Goal: Transaction & Acquisition: Purchase product/service

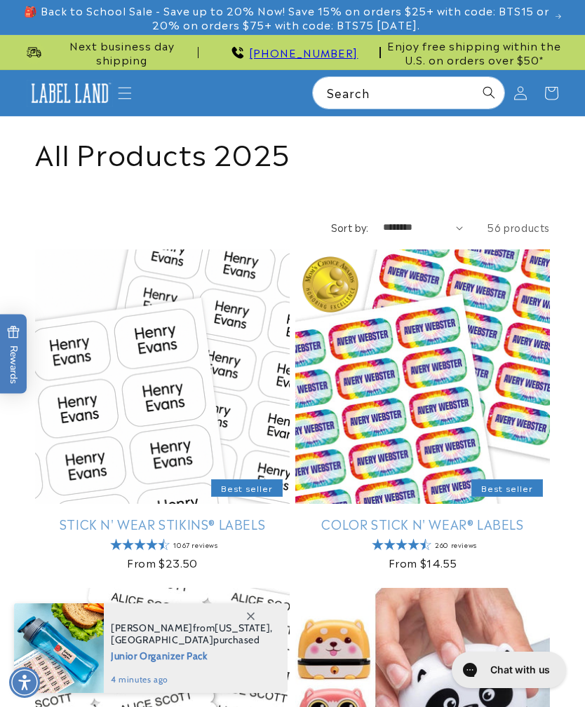
click at [125, 93] on icon "Menu" at bounding box center [125, 93] width 14 height 14
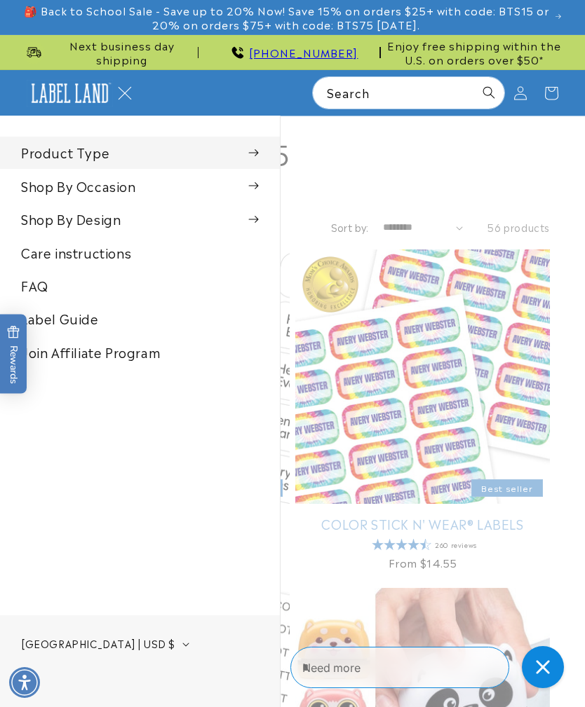
click at [102, 154] on summary "Product Type" at bounding box center [140, 153] width 280 height 32
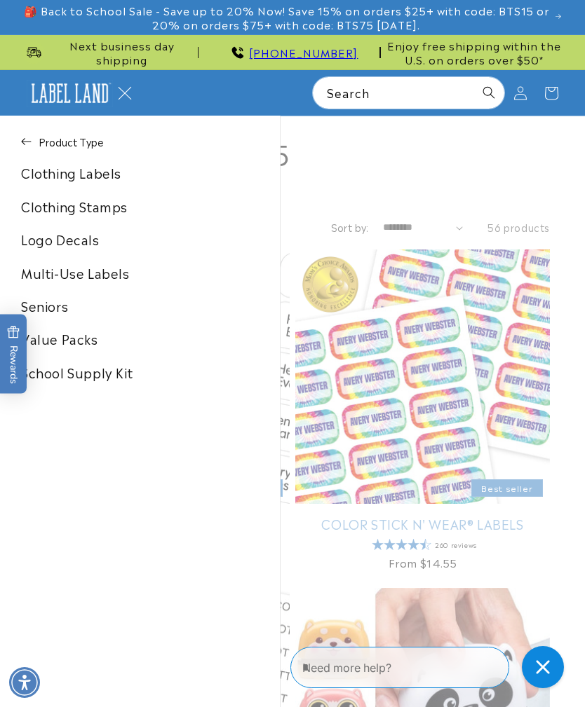
click at [102, 179] on link "Clothing Labels" at bounding box center [140, 173] width 280 height 32
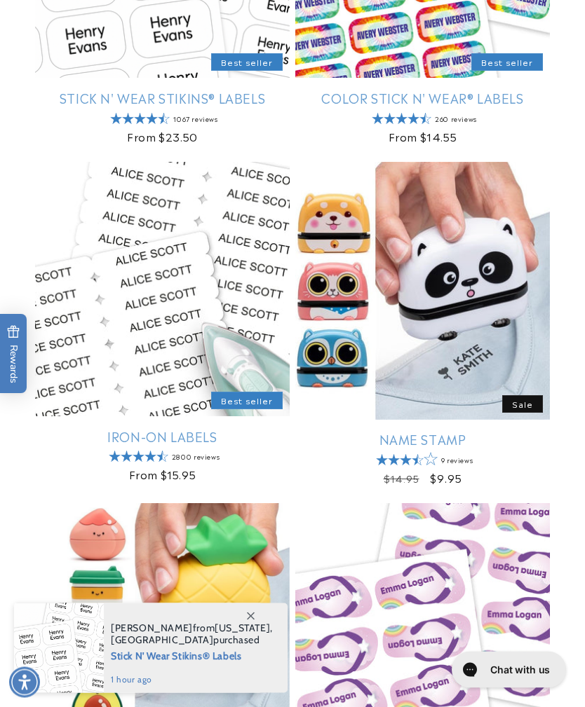
scroll to position [426, 0]
click at [151, 428] on link "Iron-On Labels" at bounding box center [162, 436] width 254 height 16
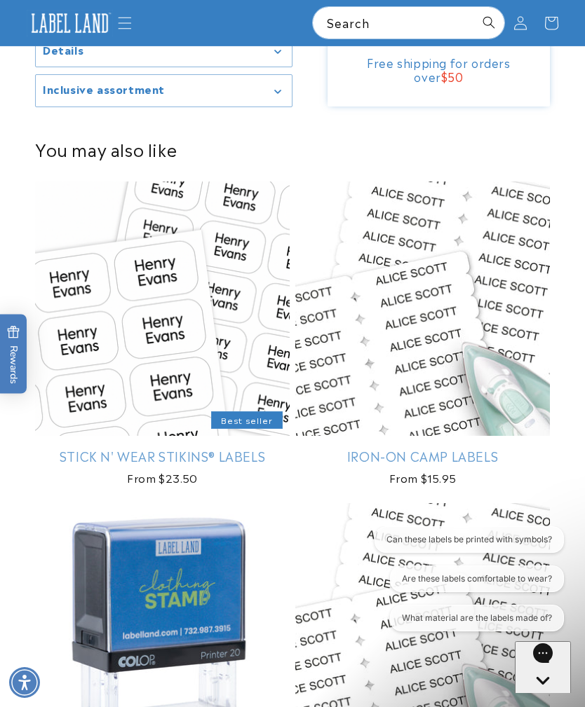
scroll to position [1031, 0]
